Goal: Task Accomplishment & Management: Manage account settings

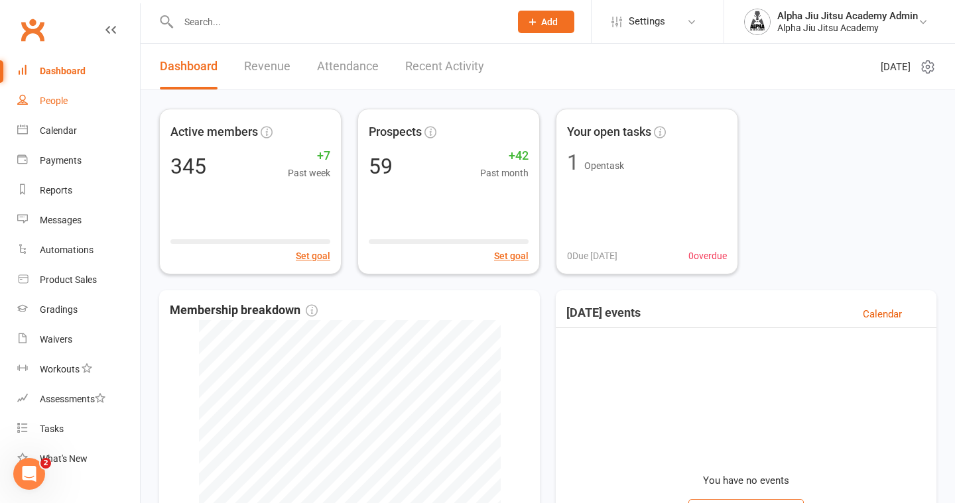
click at [72, 108] on link "People" at bounding box center [78, 101] width 123 height 30
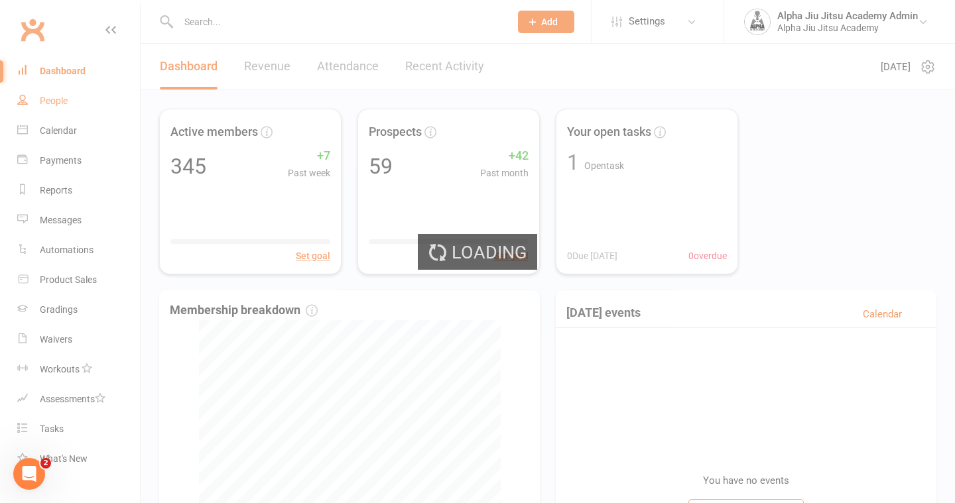
select select "100"
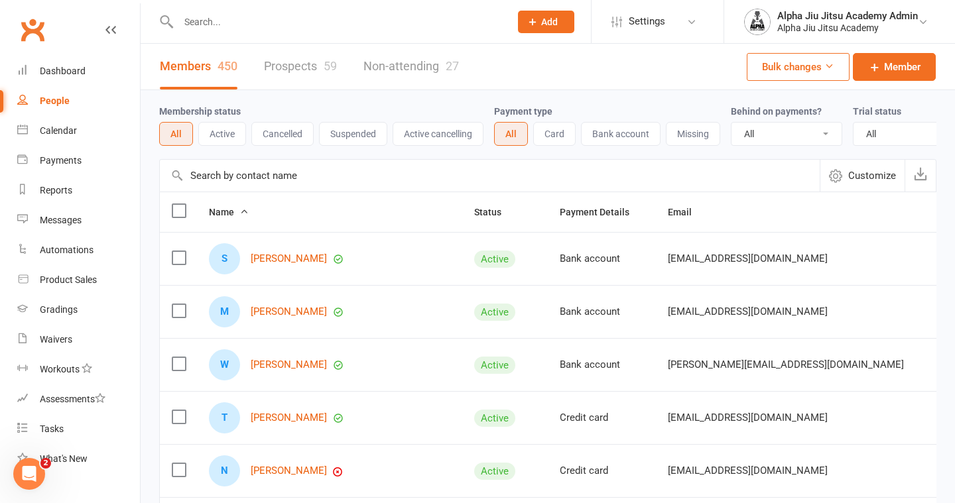
click at [224, 179] on input "text" at bounding box center [490, 176] width 660 height 32
paste input "[PERSON_NAME][EMAIL_ADDRESS][DOMAIN_NAME]"
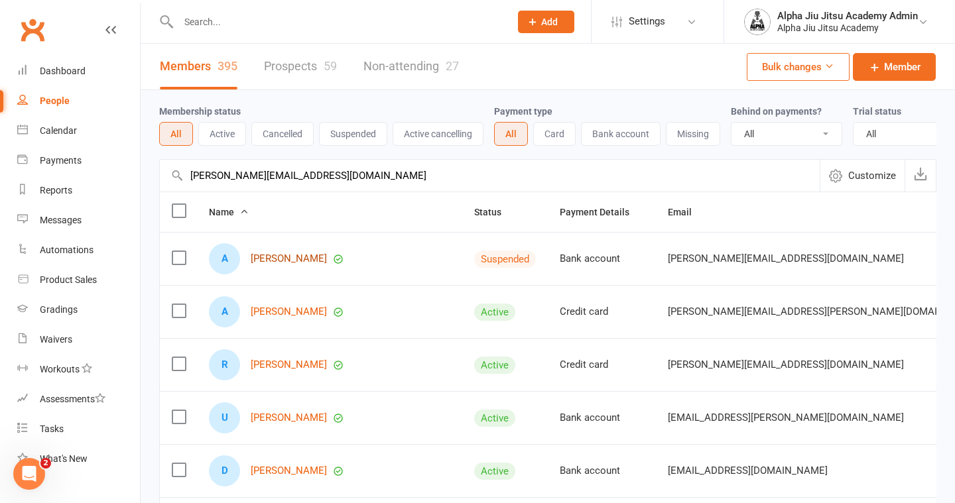
type input "[PERSON_NAME][EMAIL_ADDRESS][DOMAIN_NAME]"
click at [277, 256] on link "[PERSON_NAME]" at bounding box center [289, 258] width 76 height 11
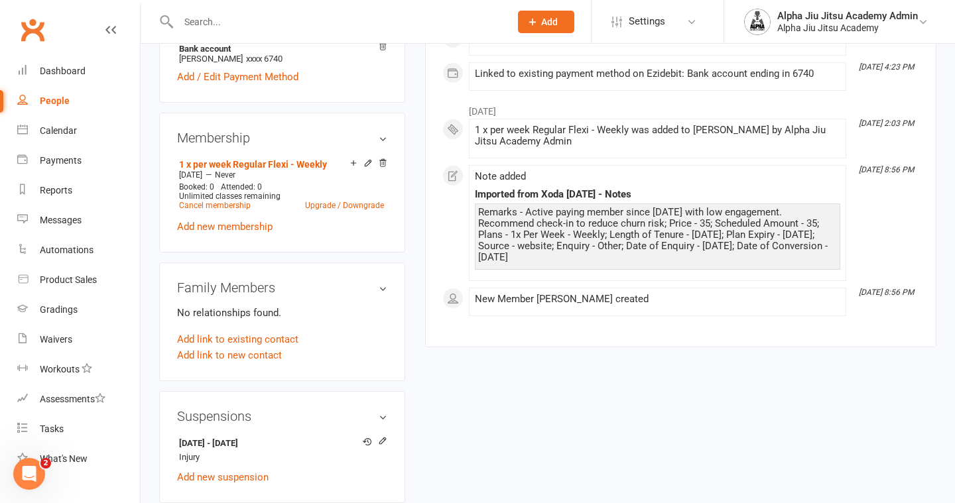
scroll to position [457, 0]
click at [381, 436] on icon at bounding box center [382, 440] width 9 height 9
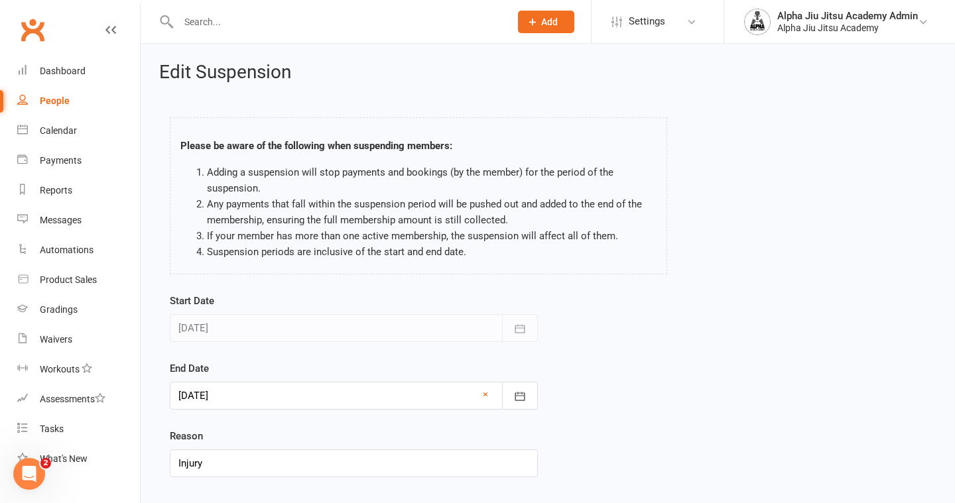
click at [383, 395] on div at bounding box center [354, 396] width 368 height 28
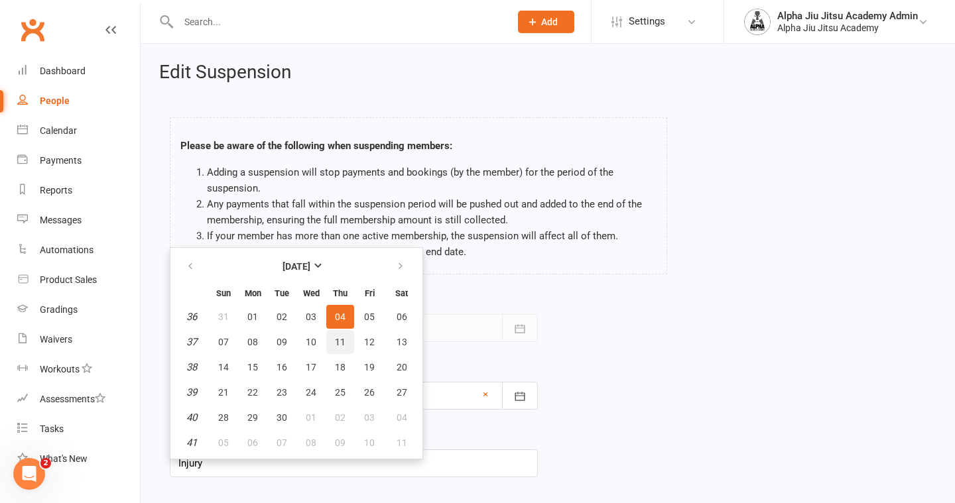
click at [347, 345] on button "11" at bounding box center [340, 342] width 28 height 24
type input "[DATE]"
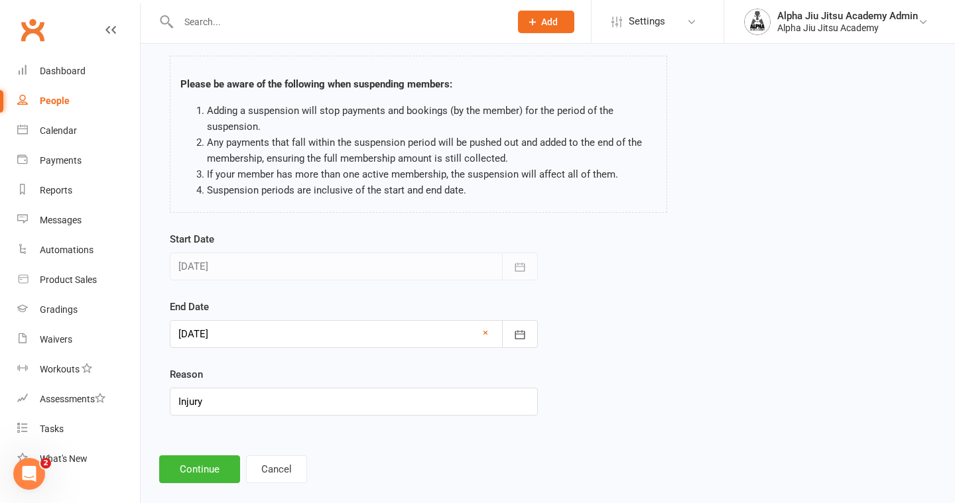
scroll to position [76, 0]
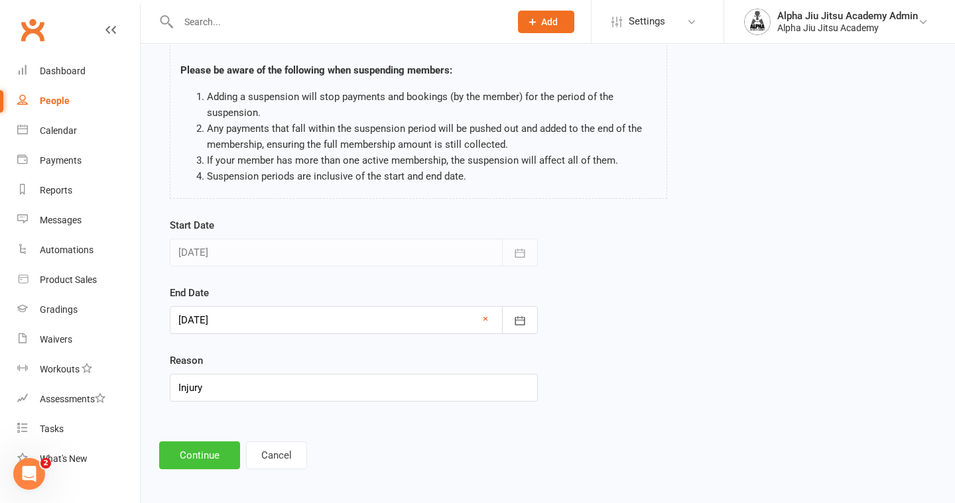
click at [194, 464] on button "Continue" at bounding box center [199, 456] width 81 height 28
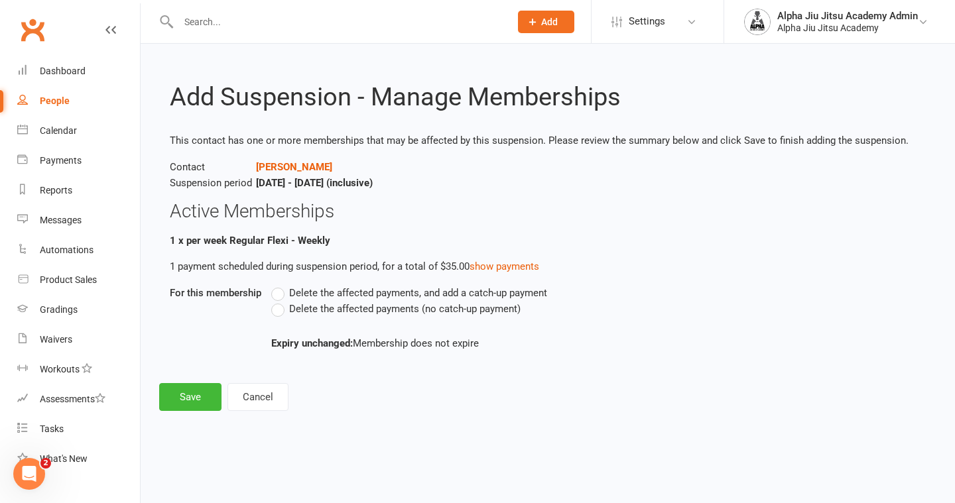
scroll to position [0, 0]
click at [285, 306] on label "Delete the affected payments (no catch-up payment)" at bounding box center [395, 309] width 249 height 16
click at [280, 301] on input "Delete the affected payments (no catch-up payment)" at bounding box center [275, 301] width 9 height 0
click at [202, 387] on button "Save" at bounding box center [190, 397] width 62 height 28
